Goal: Information Seeking & Learning: Learn about a topic

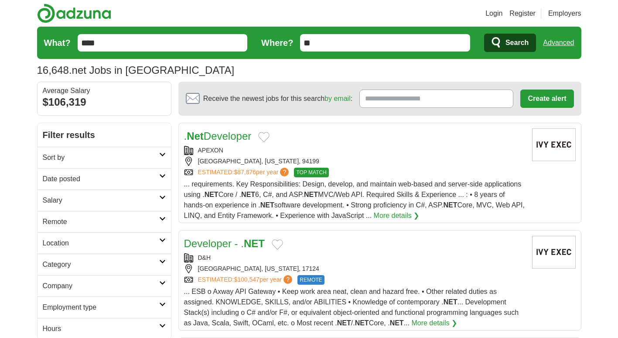
click at [191, 44] on input "****" at bounding box center [163, 42] width 170 height 17
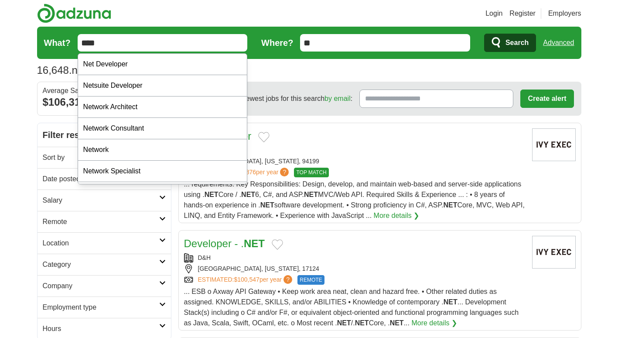
click at [287, 68] on div "16,648 .net Jobs in [GEOGRAPHIC_DATA] Average Salary: $106,319" at bounding box center [309, 70] width 545 height 16
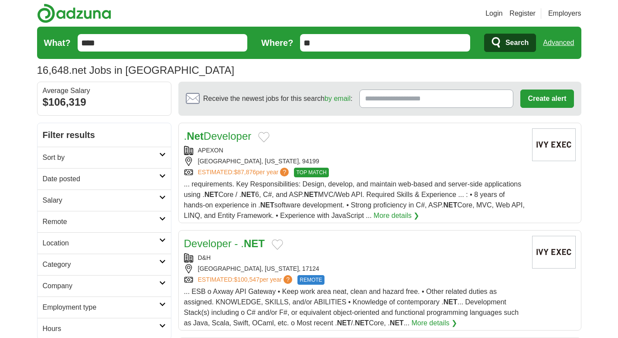
click at [157, 176] on h2 "Date posted" at bounding box center [101, 179] width 117 height 10
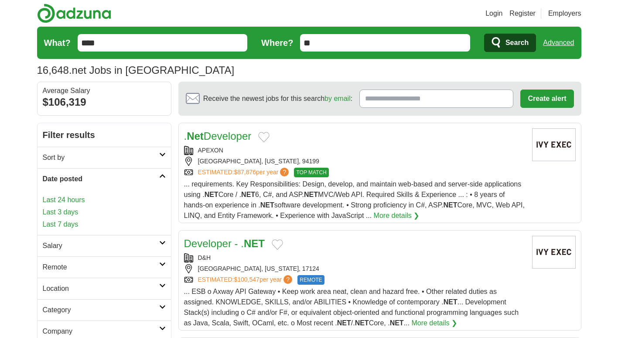
click at [61, 202] on link "Last 24 hours" at bounding box center [104, 200] width 123 height 10
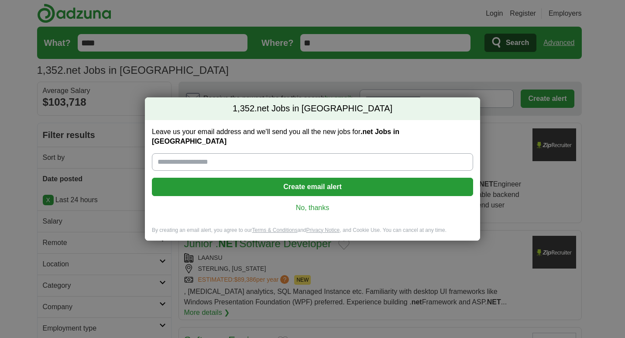
click at [304, 203] on link "No, thanks" at bounding box center [312, 208] width 307 height 10
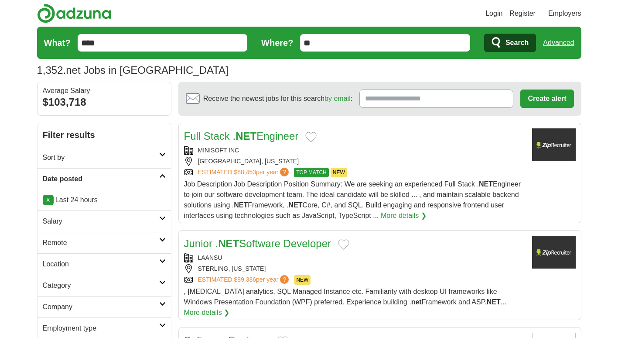
click at [268, 136] on link "Full Stack . NET Engineer" at bounding box center [241, 136] width 115 height 12
